Goal: Check status

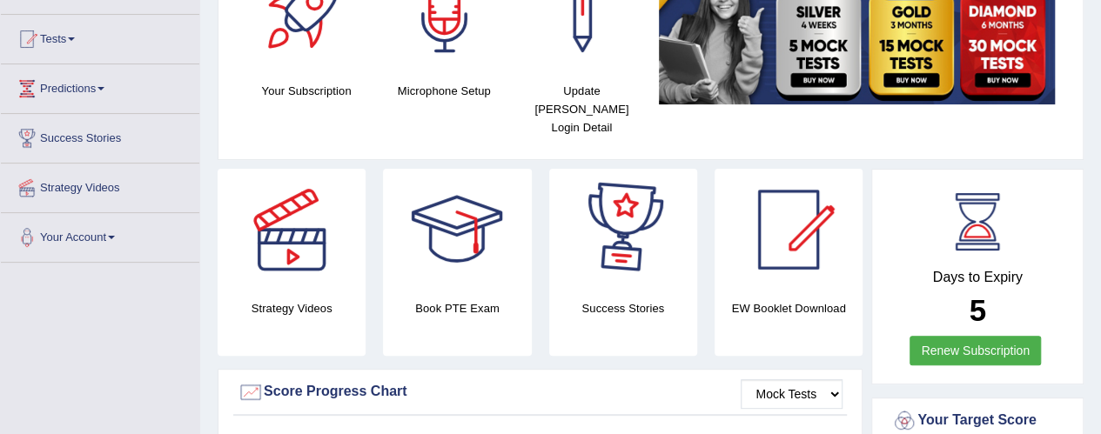
scroll to position [84, 0]
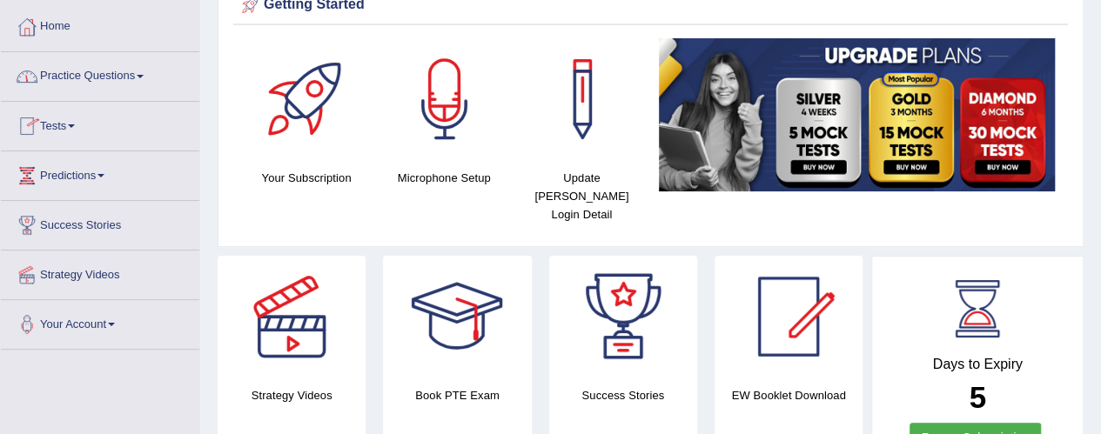
click at [73, 123] on link "Tests" at bounding box center [100, 124] width 199 height 44
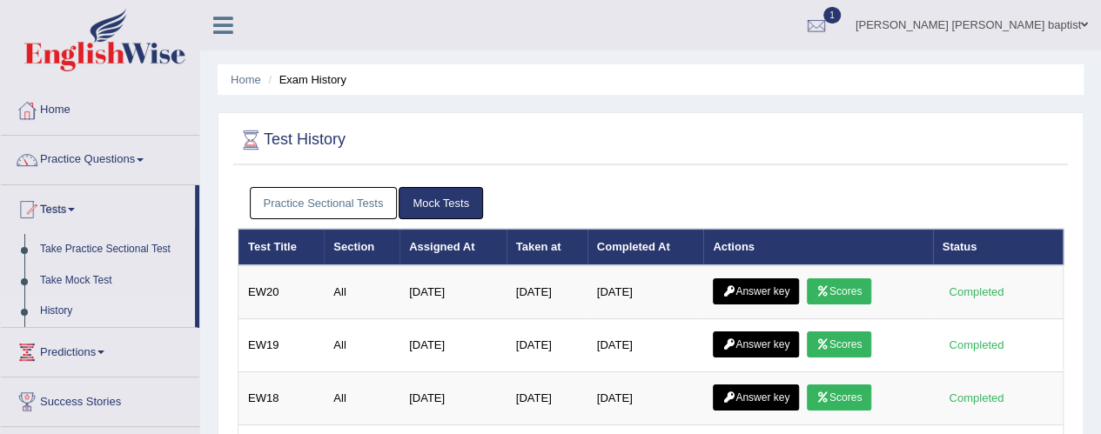
click at [845, 293] on link "Scores" at bounding box center [839, 292] width 64 height 26
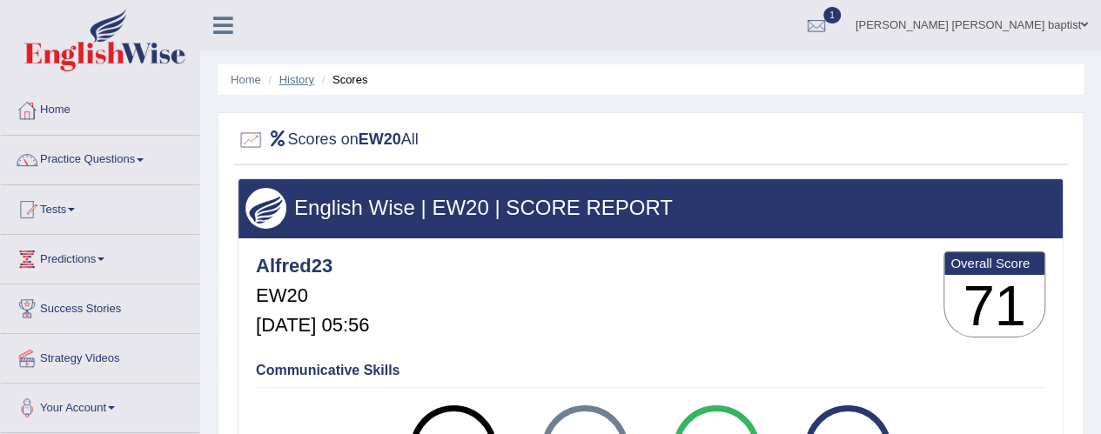
click at [293, 73] on link "History" at bounding box center [297, 79] width 35 height 13
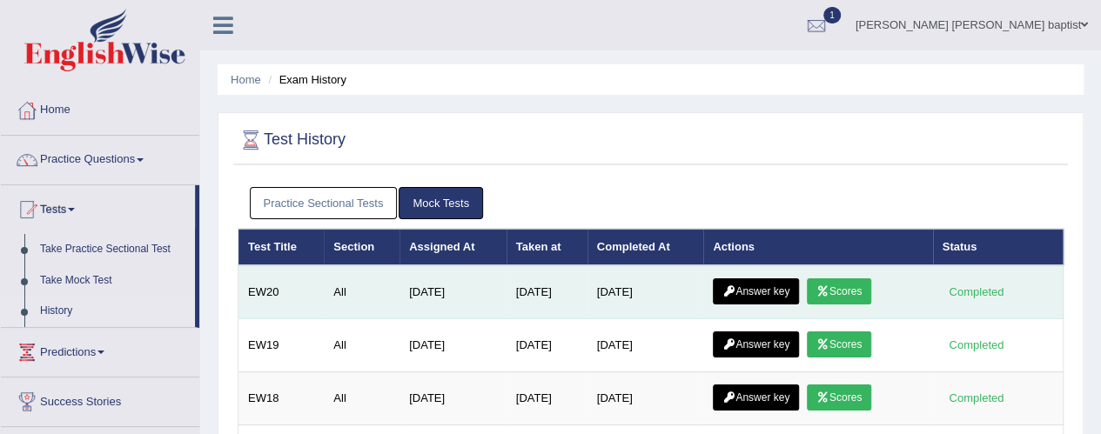
click at [773, 293] on link "Answer key" at bounding box center [756, 292] width 86 height 26
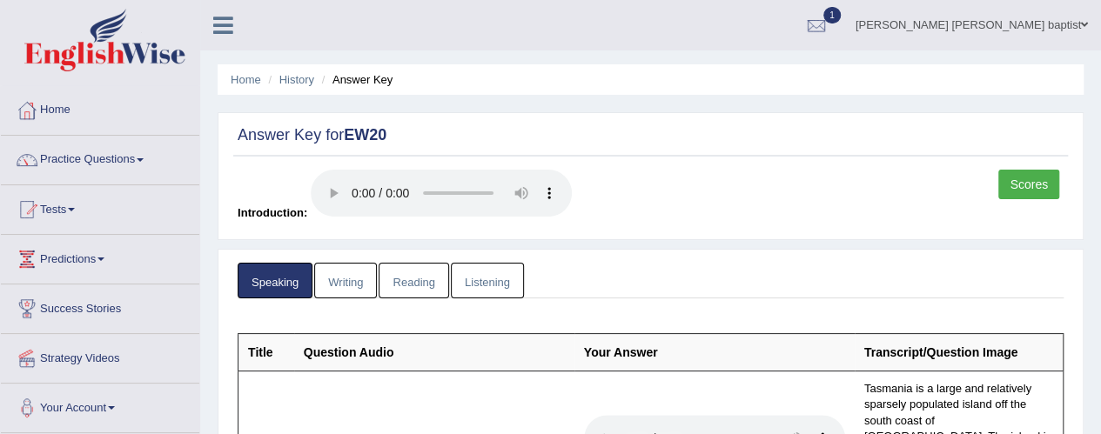
click at [352, 285] on link "Writing" at bounding box center [345, 281] width 63 height 36
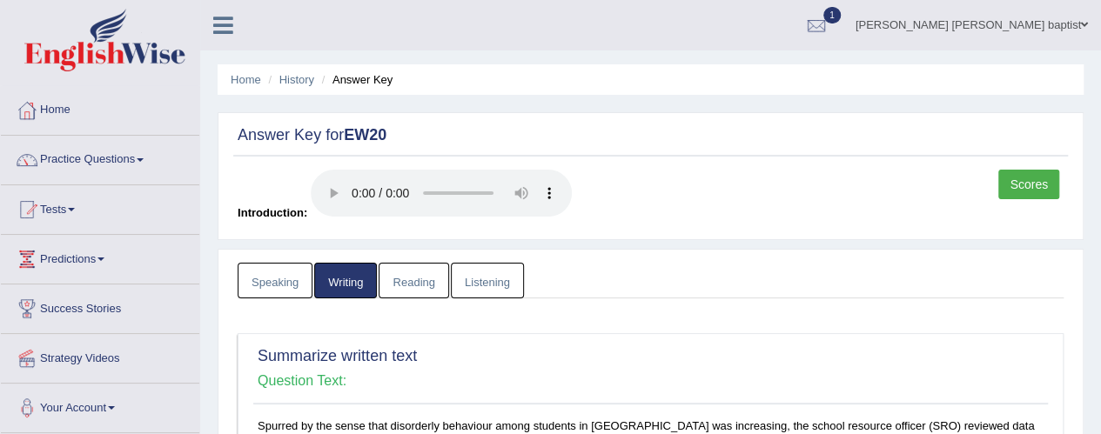
click at [412, 283] on link "Reading" at bounding box center [414, 281] width 70 height 36
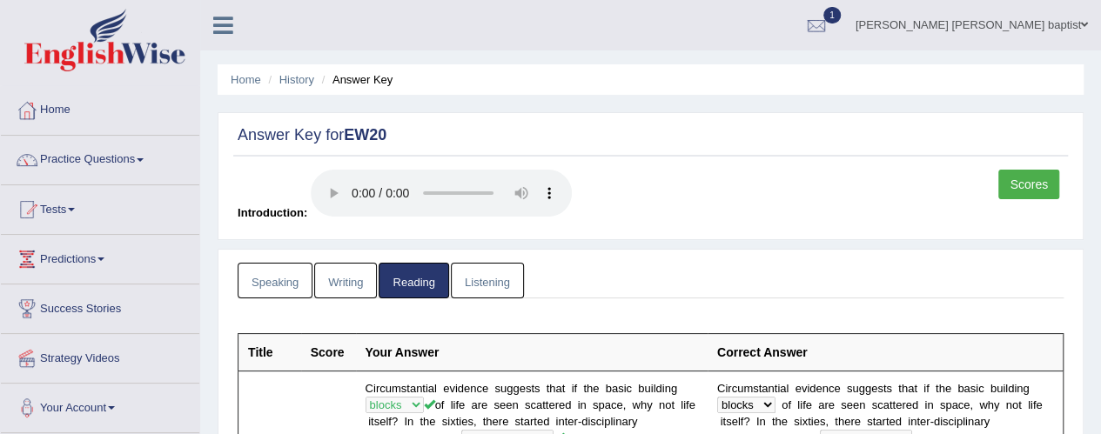
click at [488, 278] on link "Listening" at bounding box center [487, 281] width 73 height 36
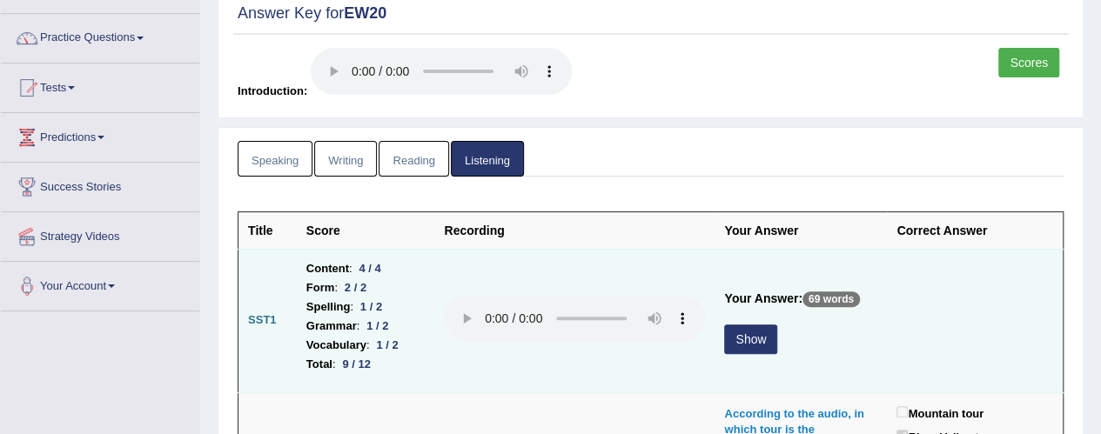
scroll to position [87, 0]
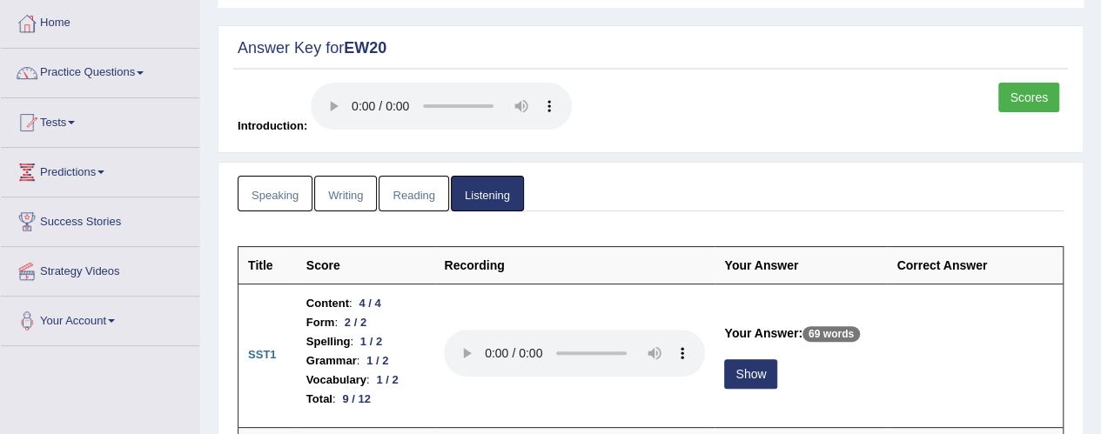
click at [408, 192] on link "Reading" at bounding box center [414, 194] width 70 height 36
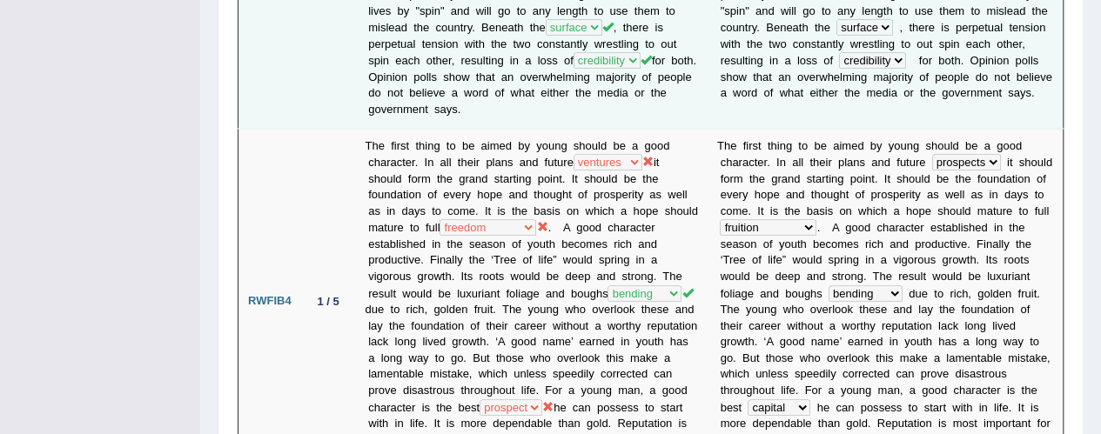
scroll to position [1219, 0]
